Goal: Navigation & Orientation: Find specific page/section

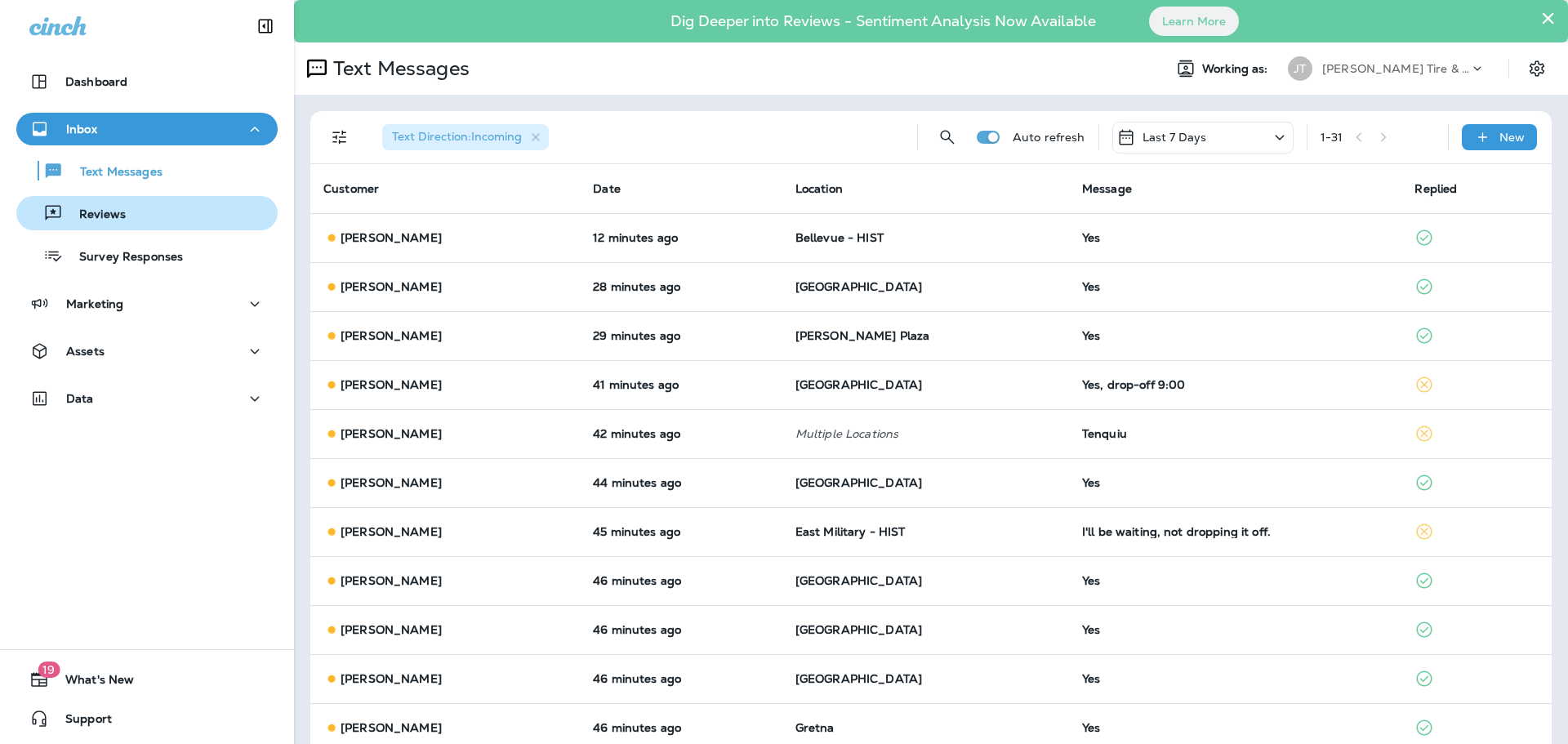
click at [138, 211] on div "Reviews" at bounding box center [147, 213] width 248 height 25
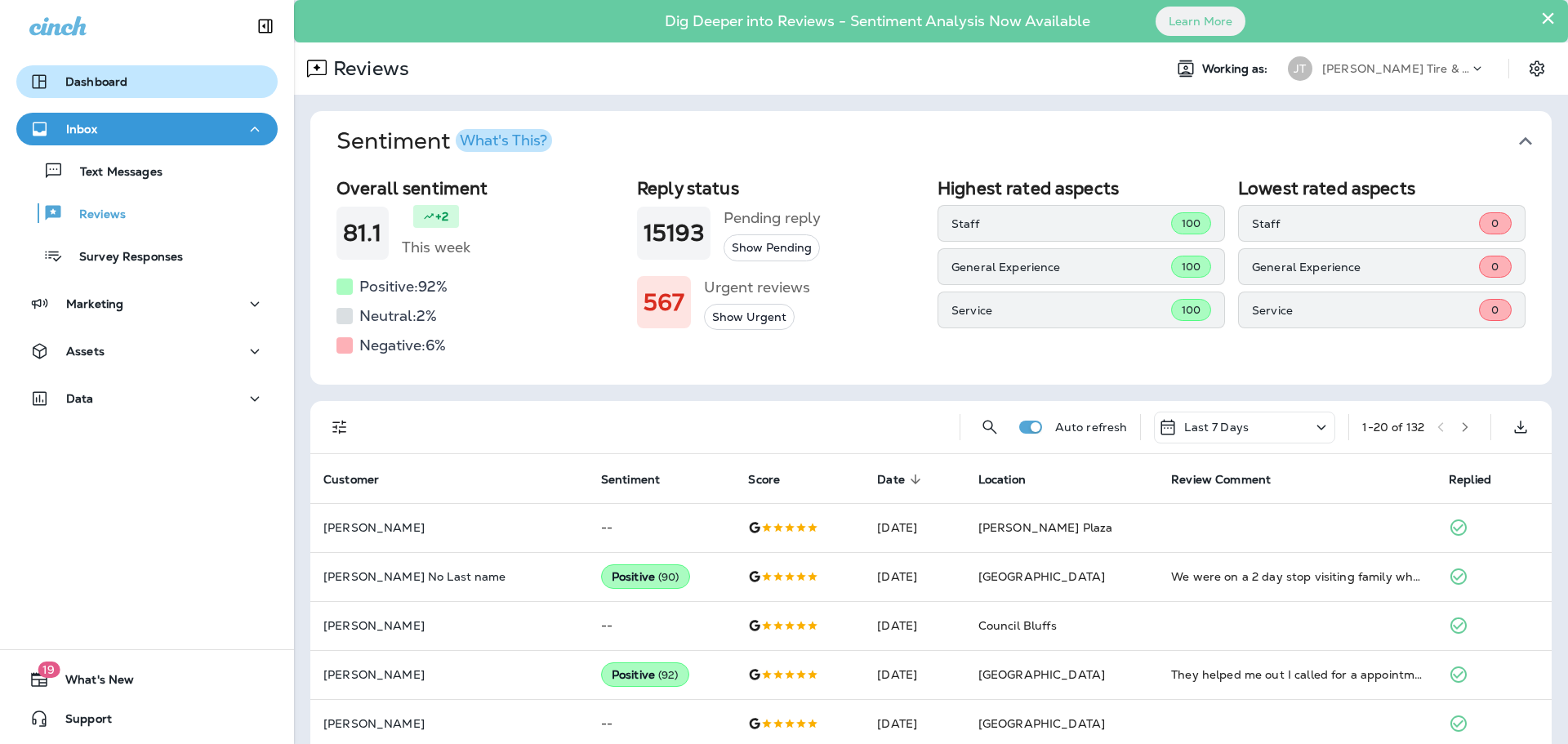
click at [153, 88] on div "Dashboard" at bounding box center [147, 81] width 235 height 19
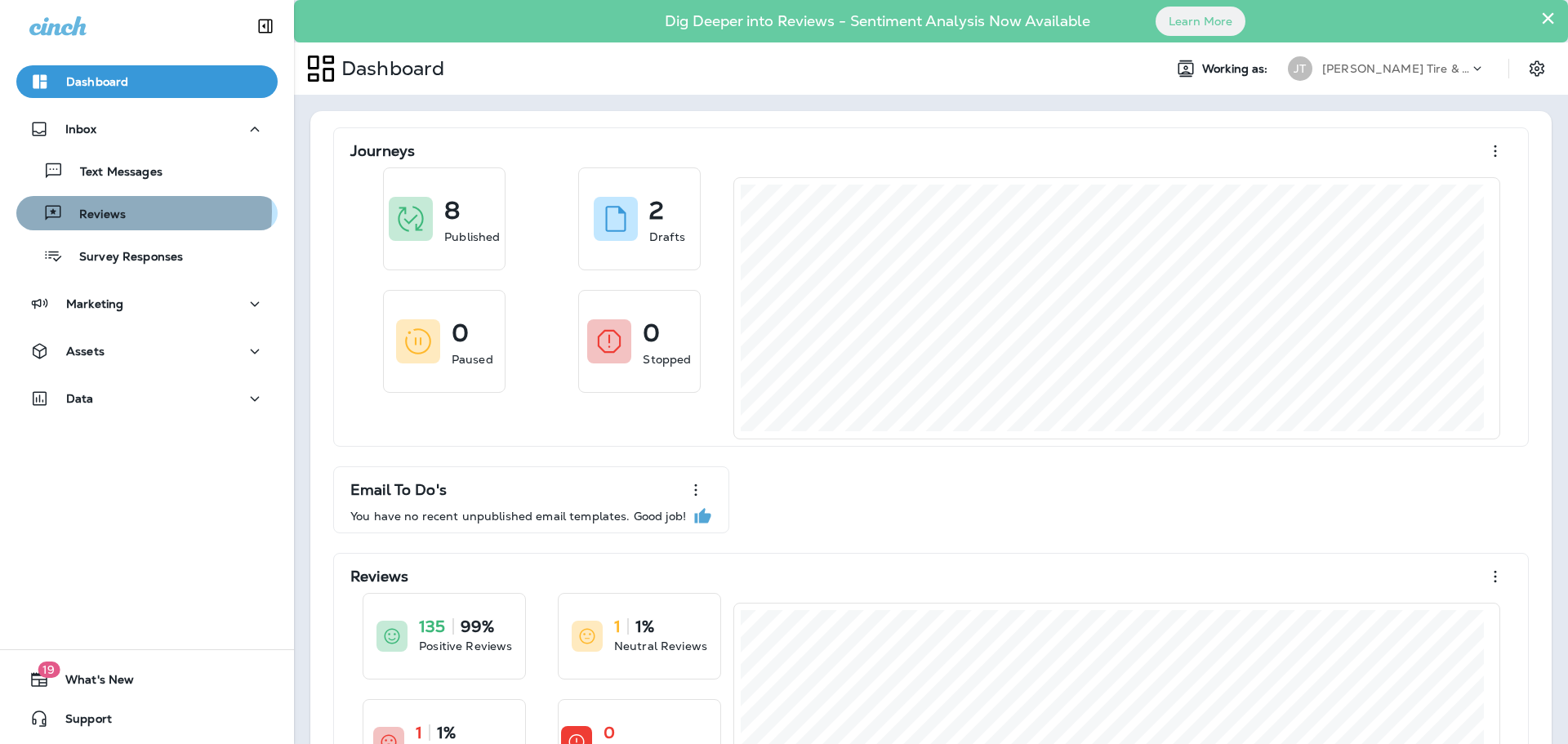
click at [117, 211] on p "Reviews" at bounding box center [94, 215] width 63 height 16
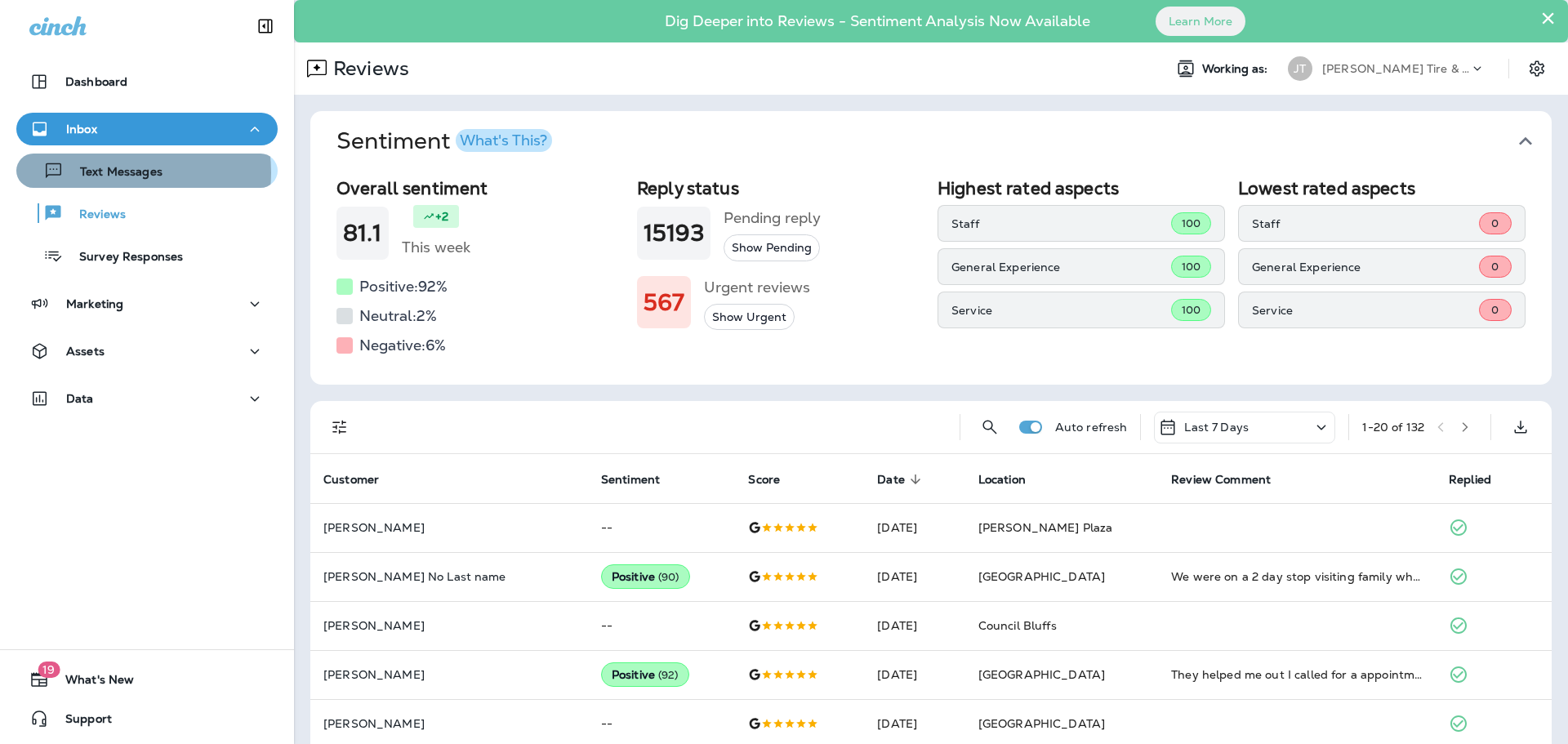
click at [109, 173] on p "Text Messages" at bounding box center [113, 173] width 99 height 16
